Goal: Transaction & Acquisition: Purchase product/service

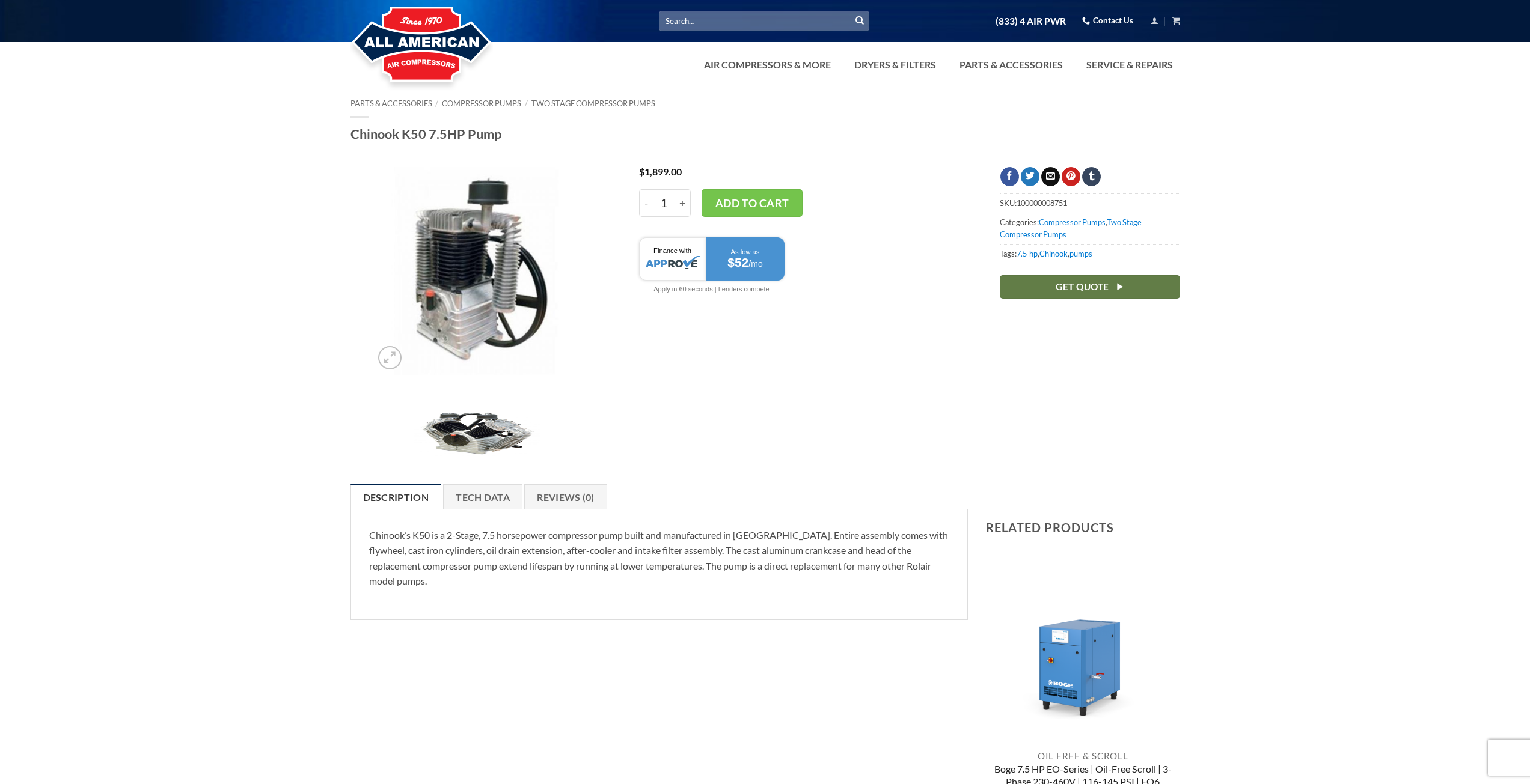
click at [565, 93] on div at bounding box center [765, 93] width 1530 height 12
click at [564, 96] on div at bounding box center [765, 93] width 1530 height 12
click at [562, 105] on link "Two Stage Compressor Pumps" at bounding box center [593, 103] width 124 height 9
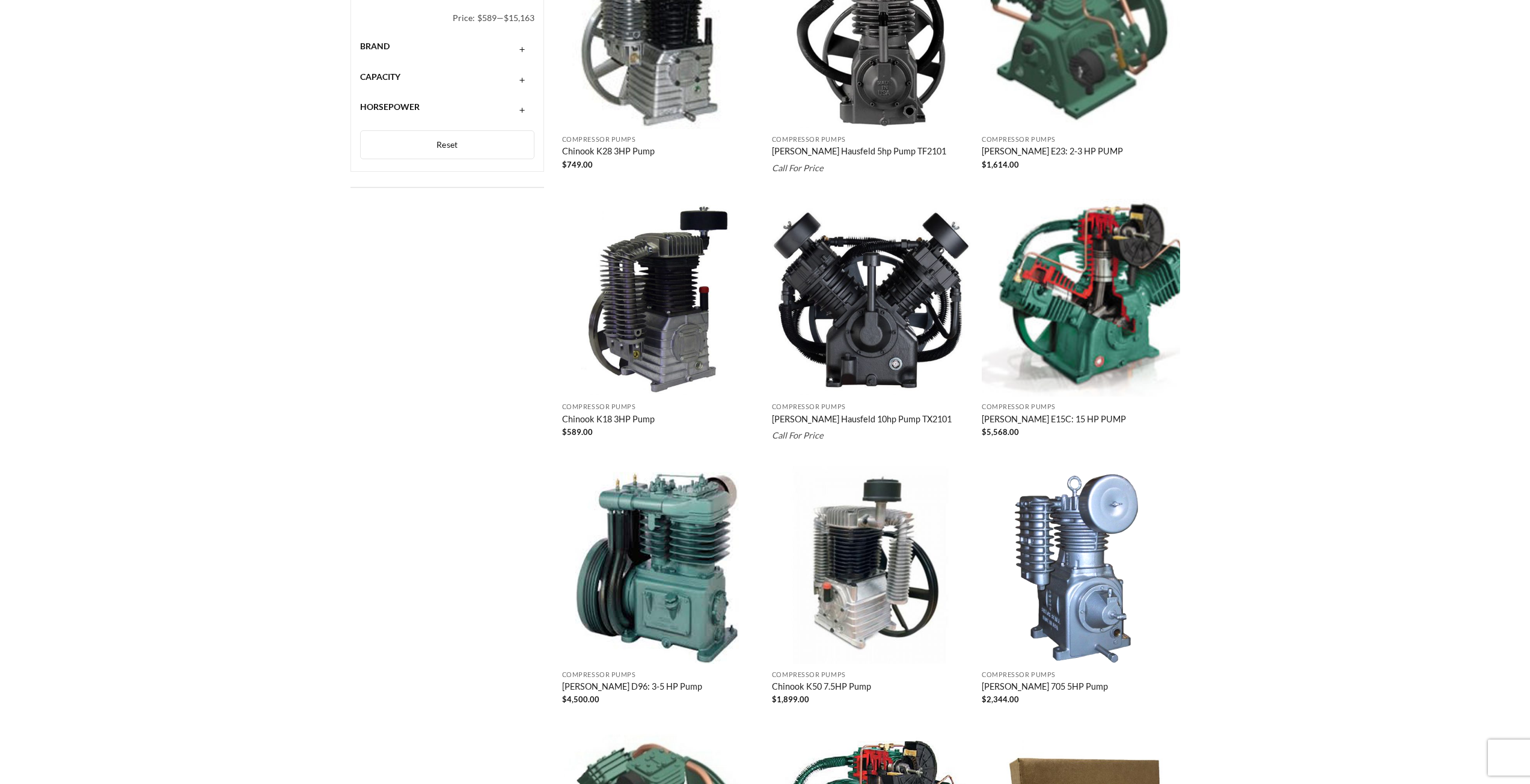
scroll to position [601, 0]
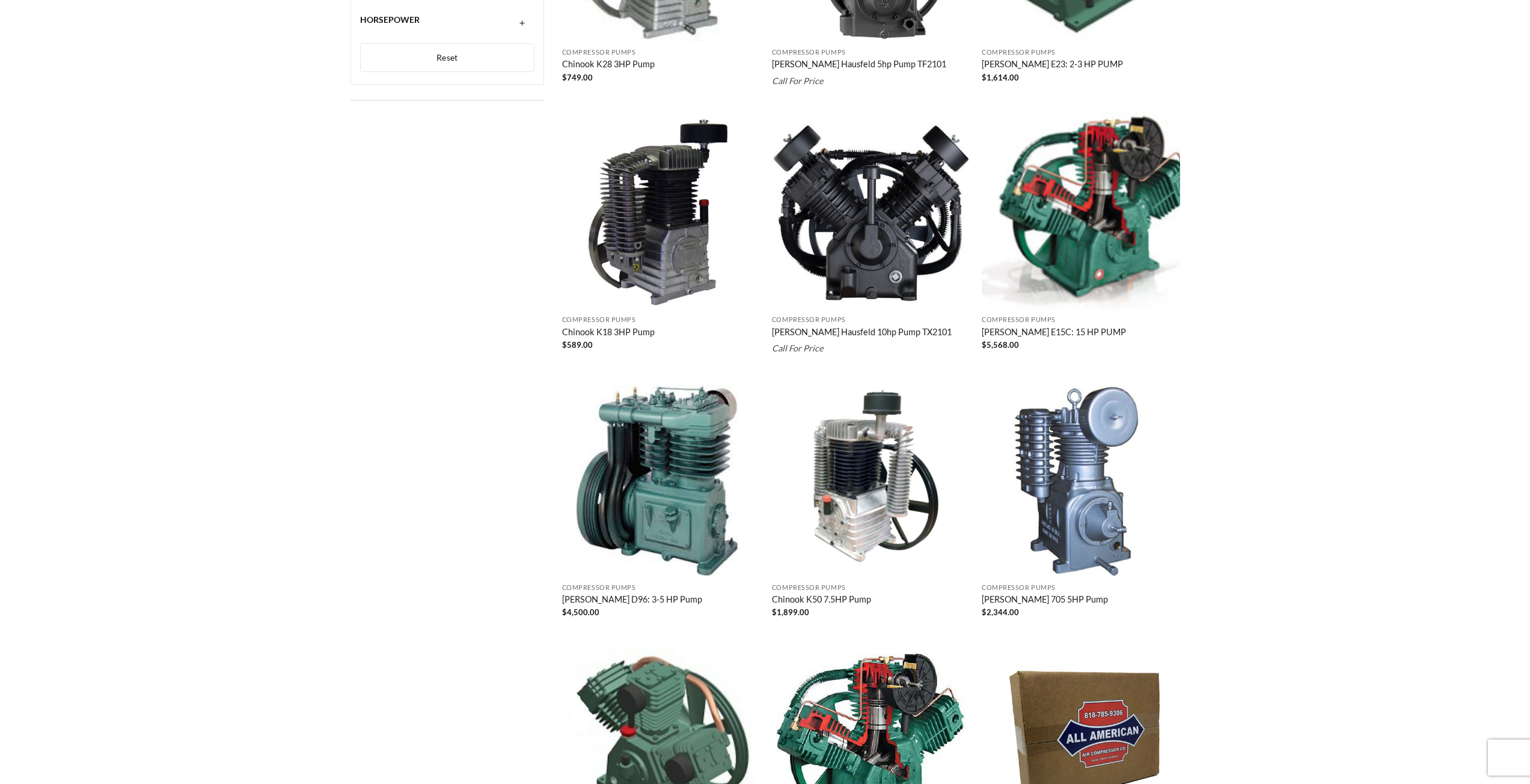
click at [902, 461] on img "Chinook K50 7.5HP Pump" at bounding box center [871, 479] width 198 height 198
